Goal: Communication & Community: Ask a question

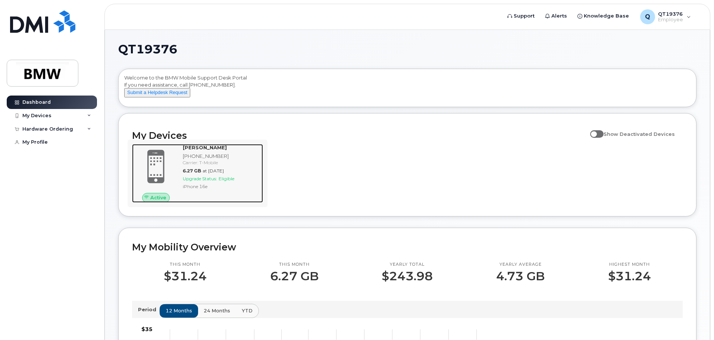
click at [161, 201] on span "Active" at bounding box center [158, 197] width 16 height 7
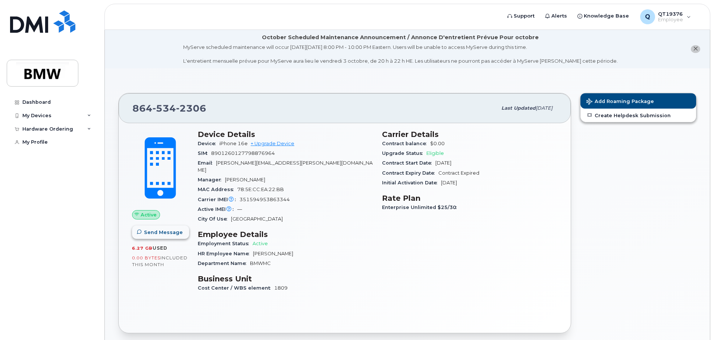
click at [174, 236] on button "Send Message" at bounding box center [160, 231] width 57 height 13
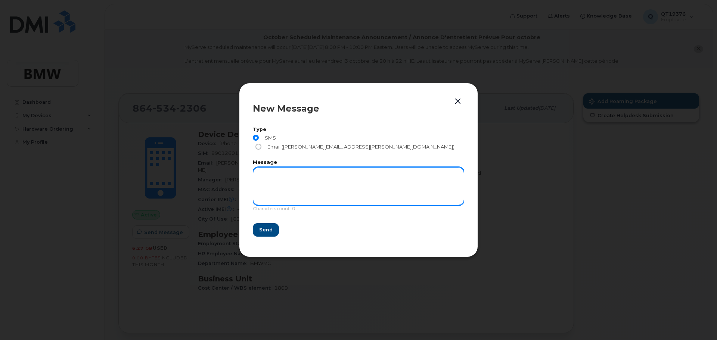
click at [283, 182] on textarea at bounding box center [358, 186] width 211 height 38
type textarea "test"
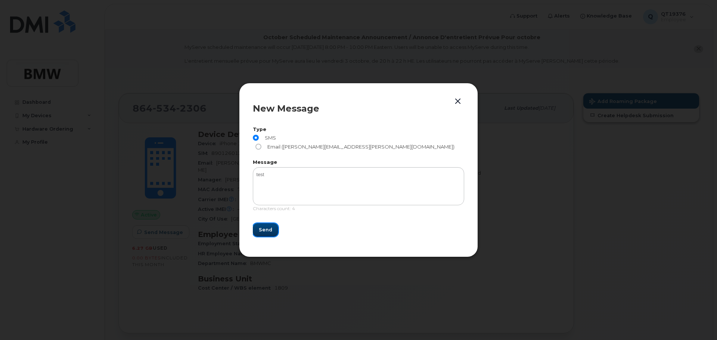
click at [267, 227] on span "Send" at bounding box center [265, 229] width 13 height 7
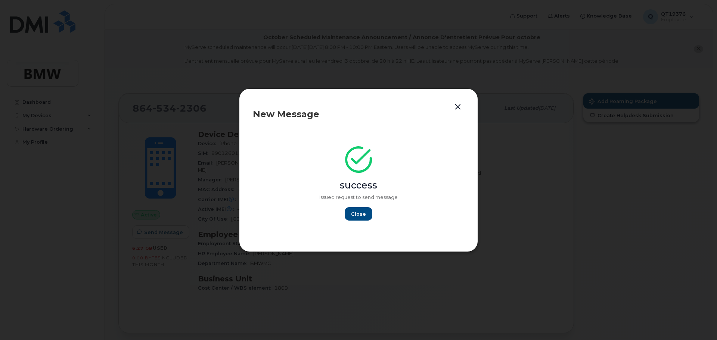
click at [459, 109] on button "button" at bounding box center [457, 107] width 11 height 10
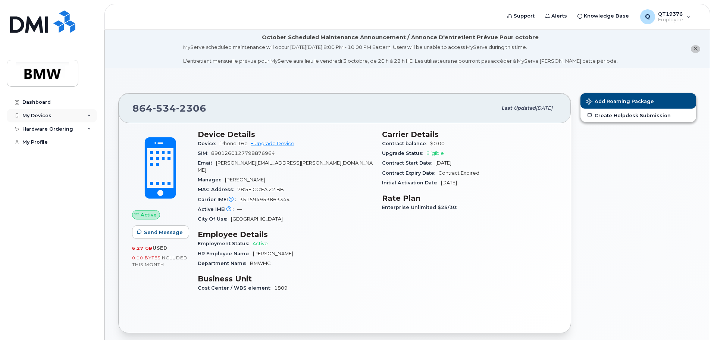
click at [44, 116] on div "My Devices" at bounding box center [36, 116] width 29 height 6
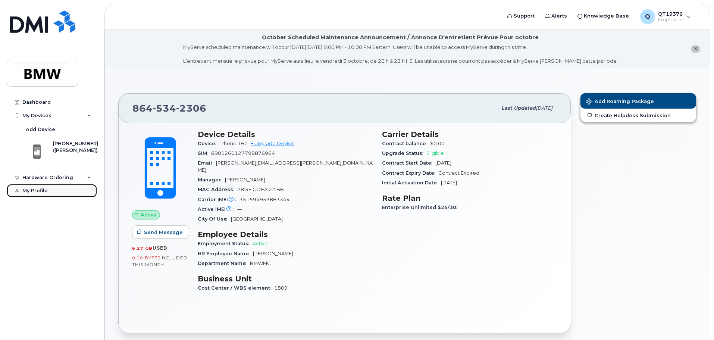
click at [41, 189] on div "My Profile" at bounding box center [34, 191] width 25 height 6
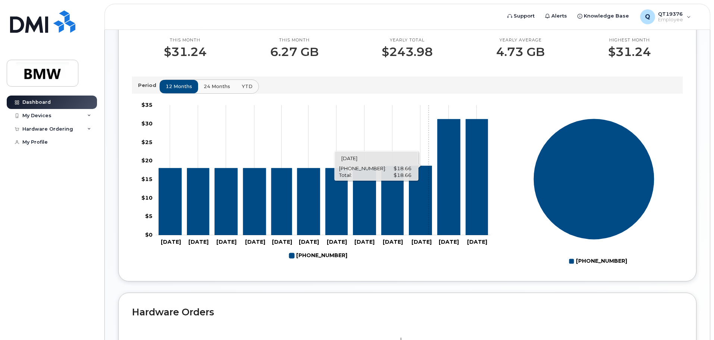
scroll to position [224, 0]
